Goal: Task Accomplishment & Management: Complete application form

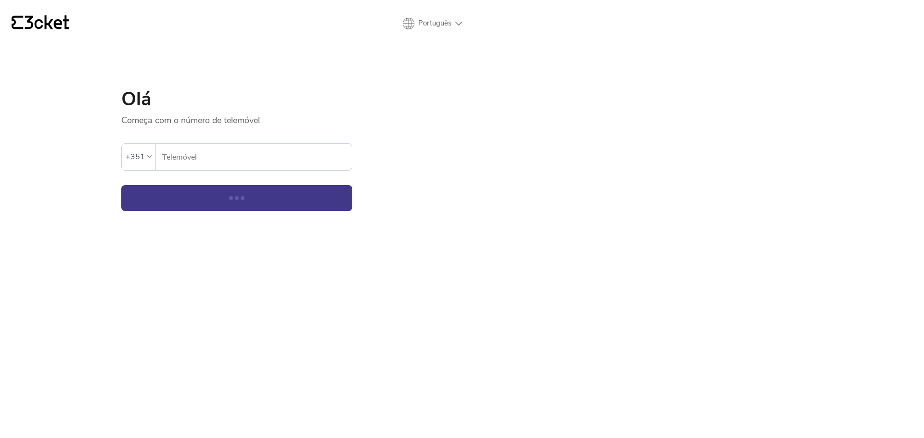
select select "en"
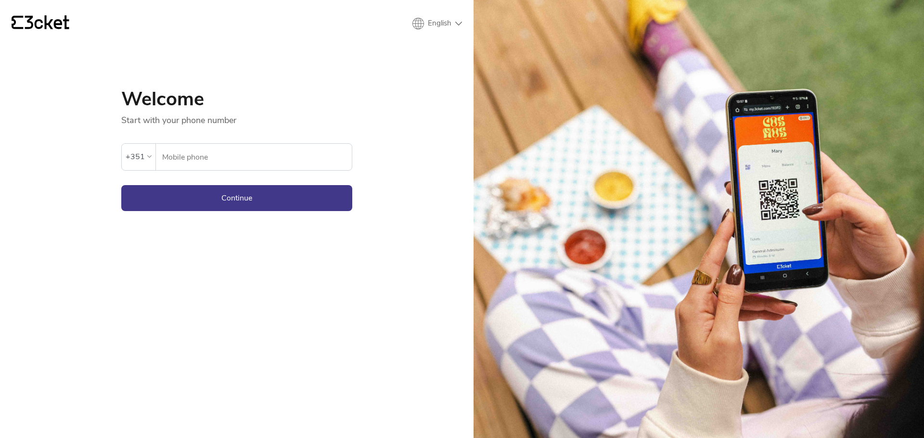
type input "936807450"
click at [222, 194] on button "Continue" at bounding box center [236, 198] width 231 height 26
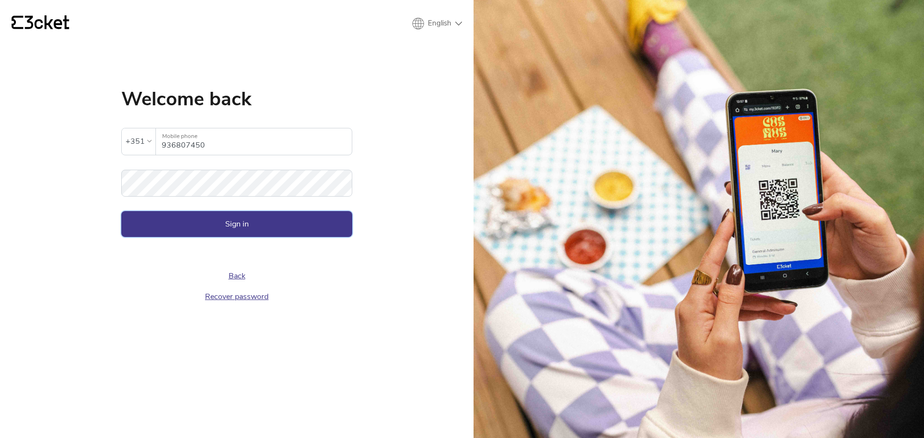
click at [251, 224] on button "Sign in" at bounding box center [236, 224] width 231 height 26
